Goal: Find contact information: Find contact information

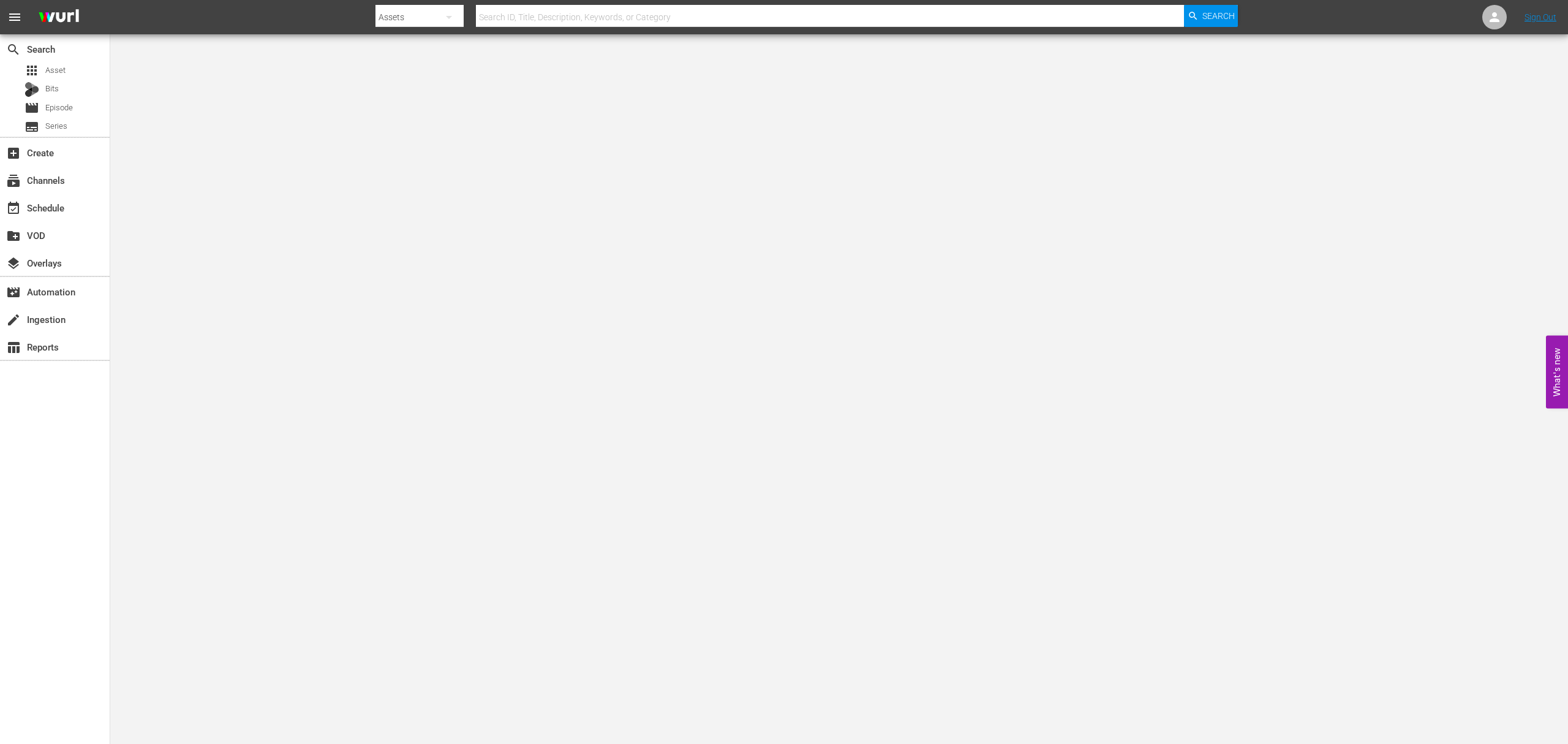
drag, startPoint x: 1377, startPoint y: 69, endPoint x: 1471, endPoint y: 41, distance: 98.1
click at [1377, 69] on body "menu Search By Assets Search ID, Title, Description, Keywords, or Category Sear…" at bounding box center [784, 372] width 1568 height 744
click at [1500, 13] on icon at bounding box center [1495, 17] width 15 height 15
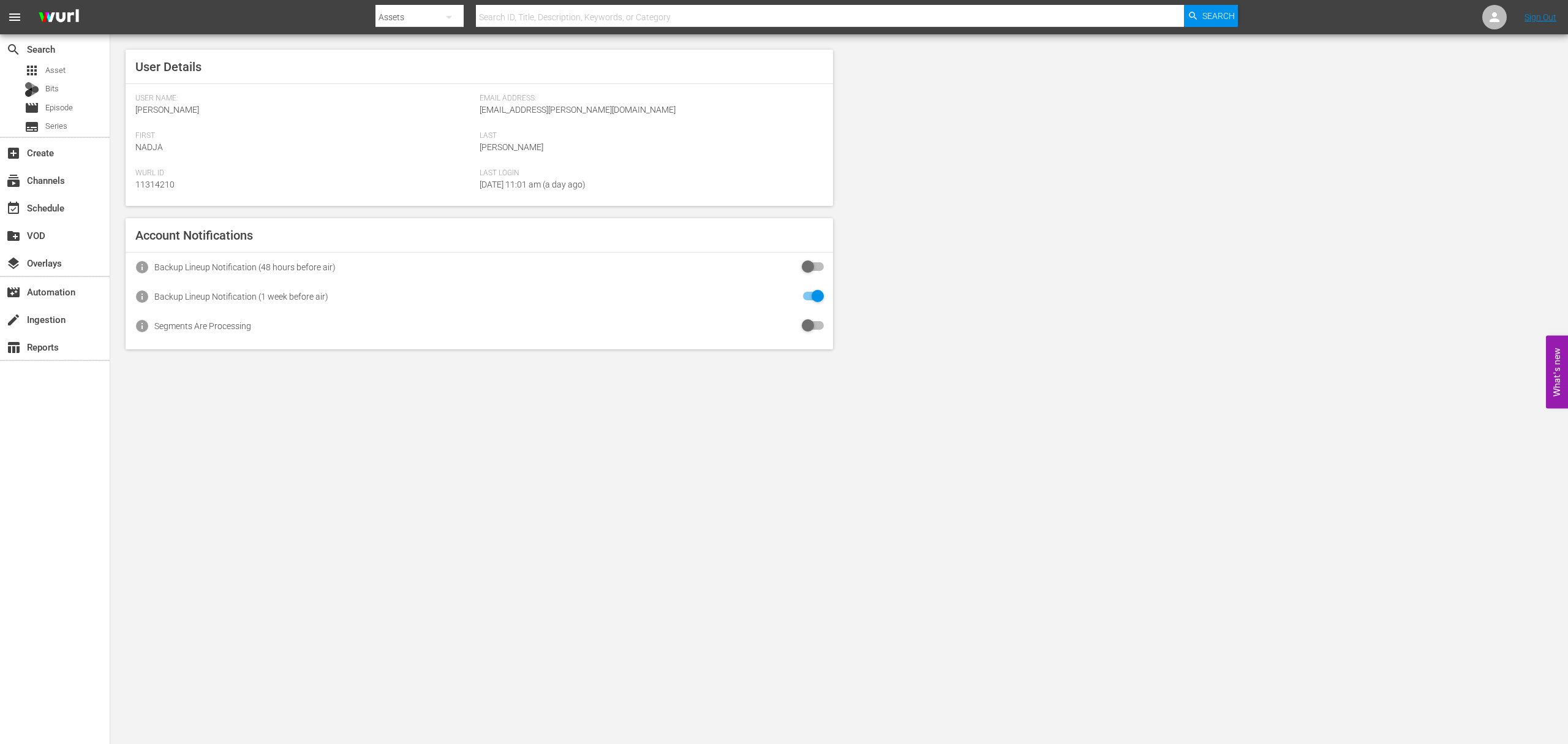
drag, startPoint x: 666, startPoint y: 107, endPoint x: 412, endPoint y: 107, distance: 254.0
click at [412, 107] on div "User Name: [PERSON_NAME] Email Address: [EMAIL_ADDRESS][PERSON_NAME][DOMAIN_NAM…" at bounding box center [479, 150] width 687 height 112
copy div "Email Address: [EMAIL_ADDRESS][PERSON_NAME][DOMAIN_NAME]"
click at [433, 478] on body "menu Search By Assets Search ID, Title, Description, Keywords, or Category Sear…" at bounding box center [784, 372] width 1568 height 744
click at [1022, 286] on div "User Details User Name: [PERSON_NAME] Email Address: [EMAIL_ADDRESS][PERSON_NAM…" at bounding box center [839, 200] width 1457 height 330
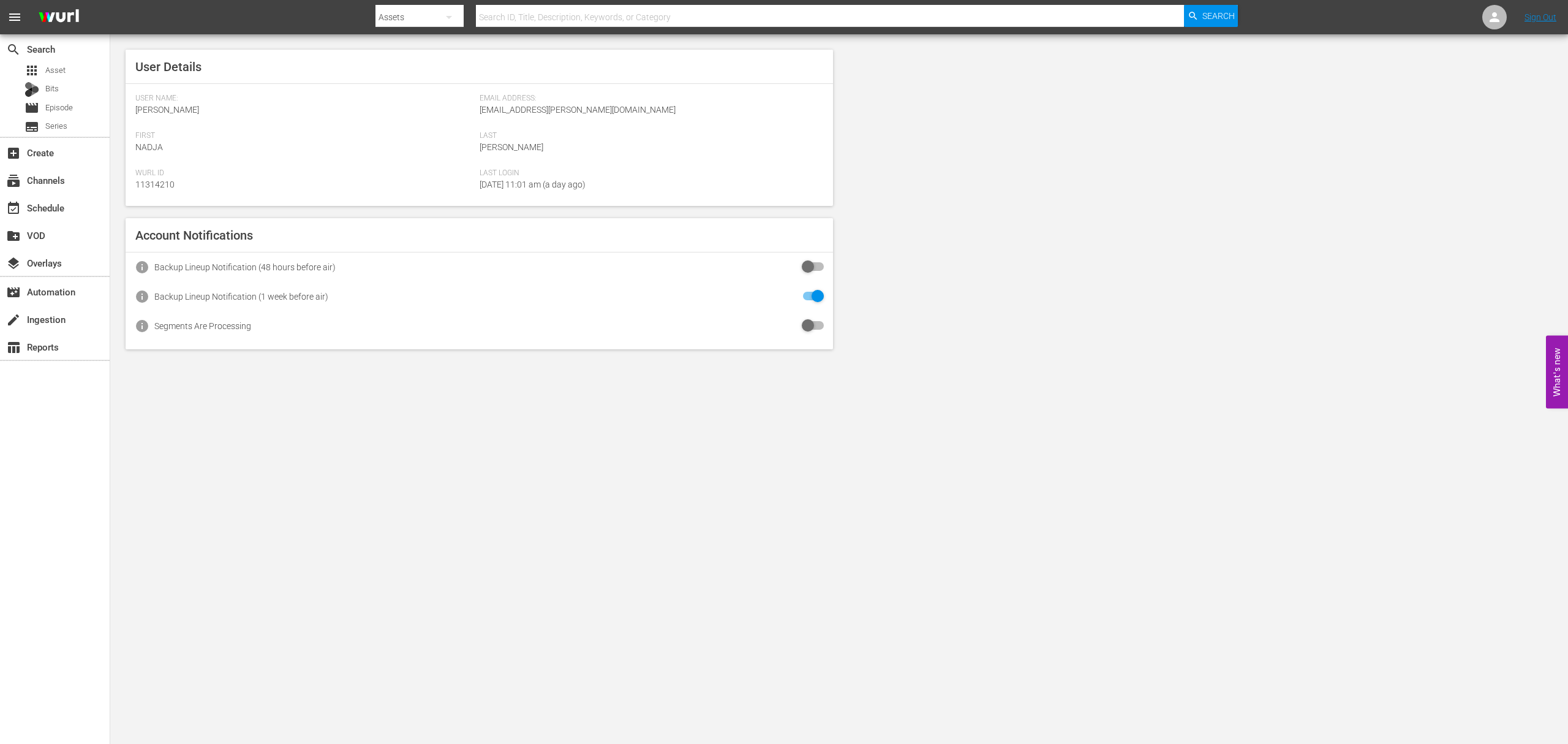
click at [317, 434] on body "menu Search By Assets Search ID, Title, Description, Keywords, or Category Sear…" at bounding box center [784, 372] width 1568 height 744
click at [594, 471] on body "menu Search By Assets Search ID, Title, Description, Keywords, or Category Sear…" at bounding box center [784, 372] width 1568 height 744
click at [532, 417] on body "menu Search By Assets Search ID, Title, Description, Keywords, or Category Sear…" at bounding box center [784, 372] width 1568 height 744
